Goal: Task Accomplishment & Management: Use online tool/utility

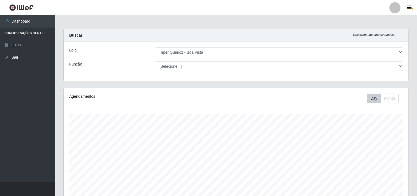
select select "514"
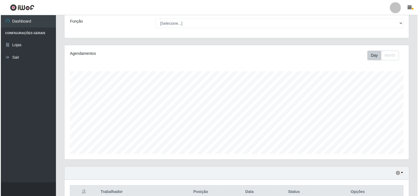
scroll to position [153, 0]
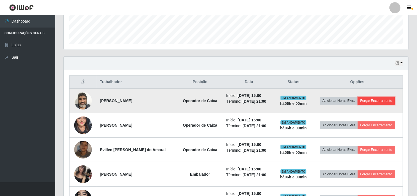
click at [387, 102] on button "Forçar Encerramento" at bounding box center [376, 101] width 37 height 8
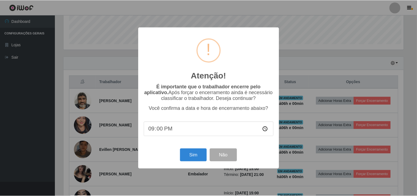
scroll to position [114, 341]
click at [199, 156] on button "Sim" at bounding box center [194, 155] width 27 height 13
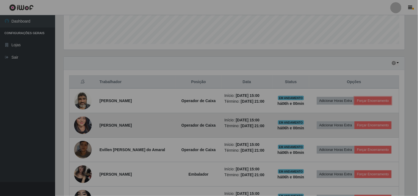
scroll to position [114, 345]
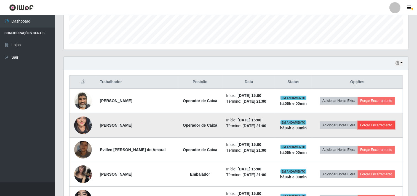
click at [381, 124] on button "Forçar Encerramento" at bounding box center [376, 126] width 37 height 8
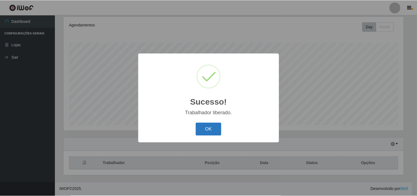
scroll to position [72, 0]
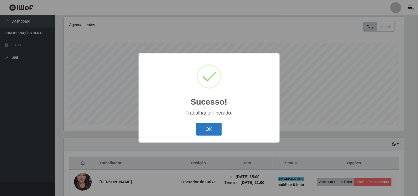
click at [215, 128] on button "OK" at bounding box center [209, 129] width 26 height 13
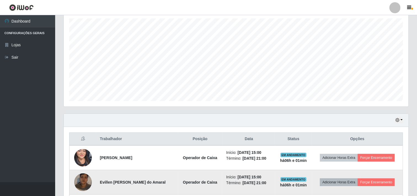
scroll to position [164, 0]
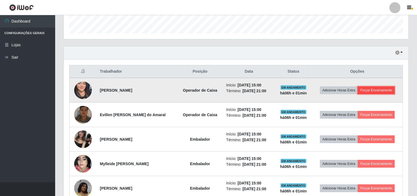
click at [369, 92] on button "Forçar Encerramento" at bounding box center [376, 91] width 37 height 8
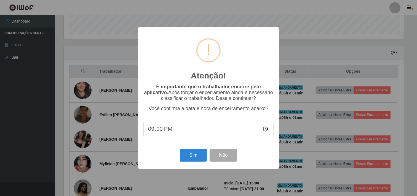
scroll to position [114, 341]
click at [196, 157] on button "Sim" at bounding box center [194, 155] width 27 height 13
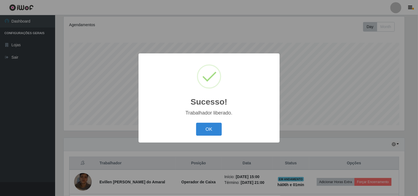
drag, startPoint x: 210, startPoint y: 131, endPoint x: 263, endPoint y: 123, distance: 53.0
click at [210, 131] on button "OK" at bounding box center [209, 129] width 26 height 13
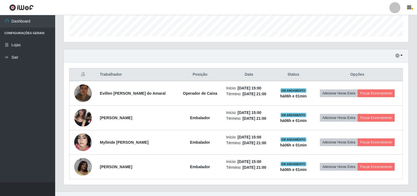
scroll to position [170, 0]
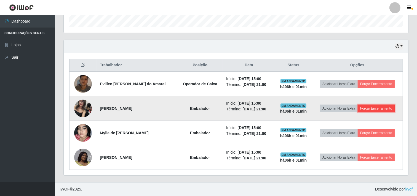
click at [384, 110] on button "Forçar Encerramento" at bounding box center [376, 109] width 37 height 8
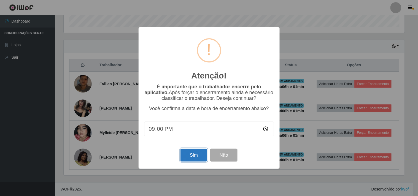
click at [197, 157] on button "Sim" at bounding box center [194, 155] width 27 height 13
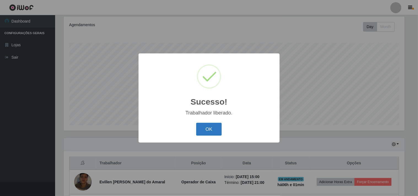
click at [214, 127] on button "OK" at bounding box center [209, 129] width 26 height 13
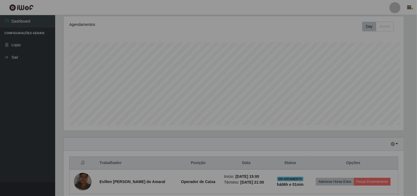
scroll to position [0, 0]
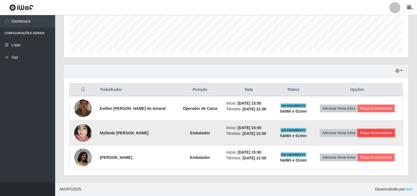
click at [377, 134] on button "Forçar Encerramento" at bounding box center [376, 133] width 37 height 8
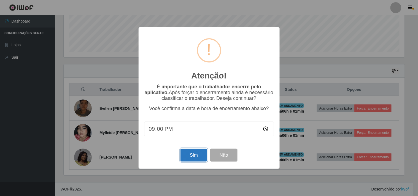
click at [196, 155] on button "Sim" at bounding box center [194, 155] width 27 height 13
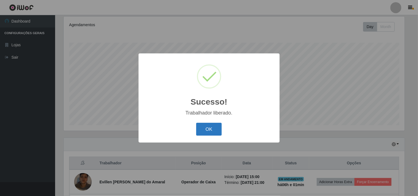
click at [219, 125] on button "OK" at bounding box center [209, 129] width 26 height 13
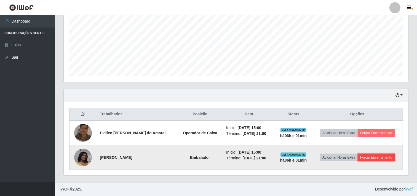
click at [381, 155] on button "Forçar Encerramento" at bounding box center [376, 158] width 37 height 8
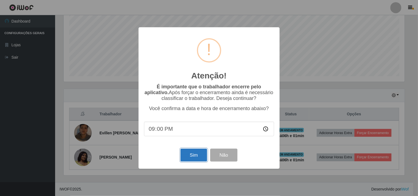
click at [184, 161] on button "Sim" at bounding box center [194, 155] width 27 height 13
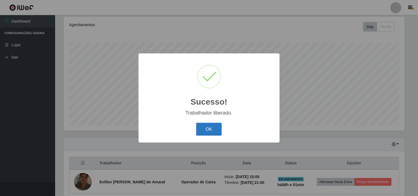
click at [208, 126] on button "OK" at bounding box center [209, 129] width 26 height 13
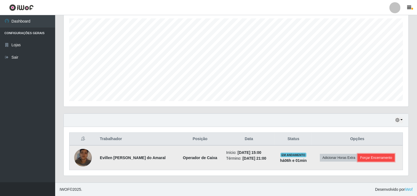
click at [379, 158] on button "Forçar Encerramento" at bounding box center [376, 158] width 37 height 8
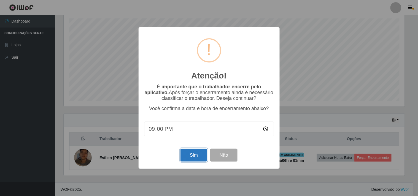
click at [194, 155] on button "Sim" at bounding box center [194, 155] width 27 height 13
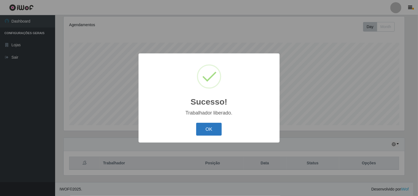
click at [208, 128] on button "OK" at bounding box center [209, 129] width 26 height 13
